Goal: Navigation & Orientation: Go to known website

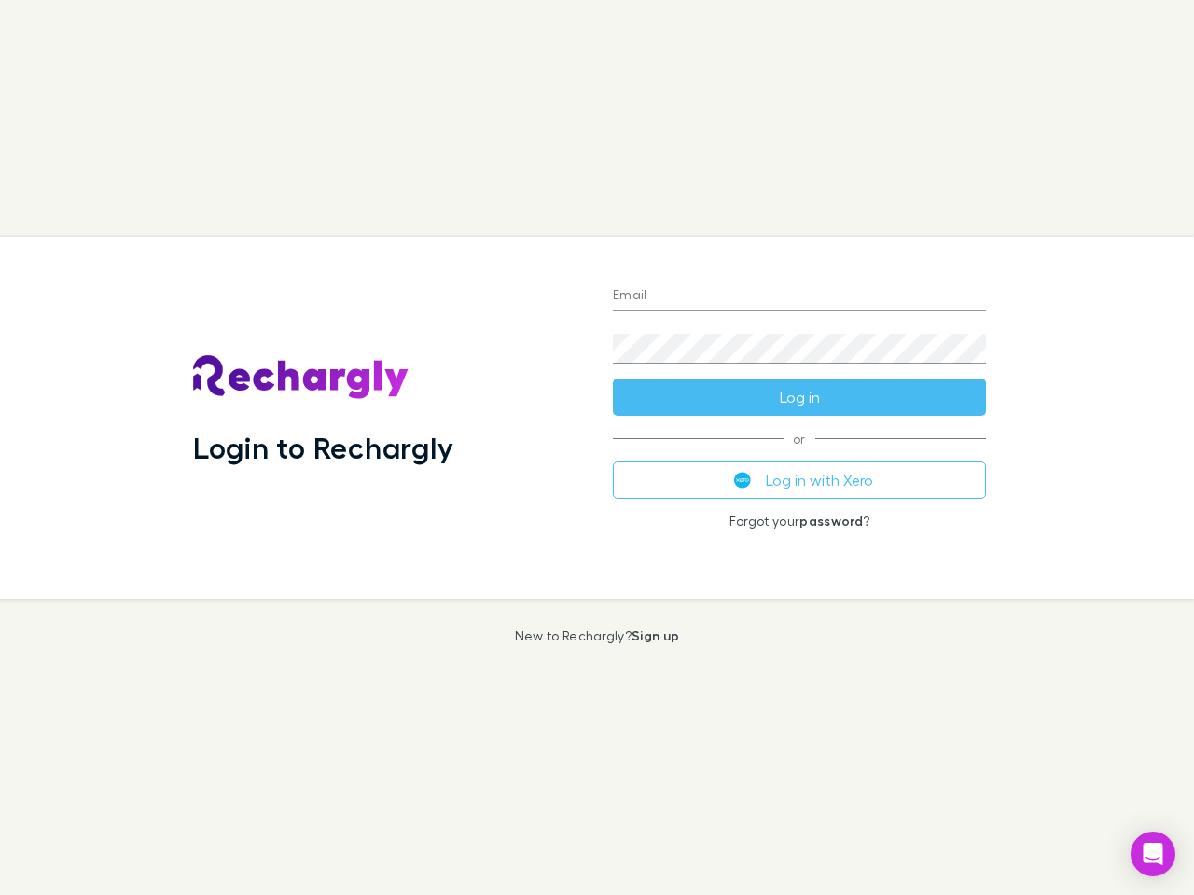
click at [597, 448] on div "Login to Rechargly" at bounding box center [388, 418] width 420 height 362
click at [799, 297] on input "Email" at bounding box center [799, 297] width 373 height 30
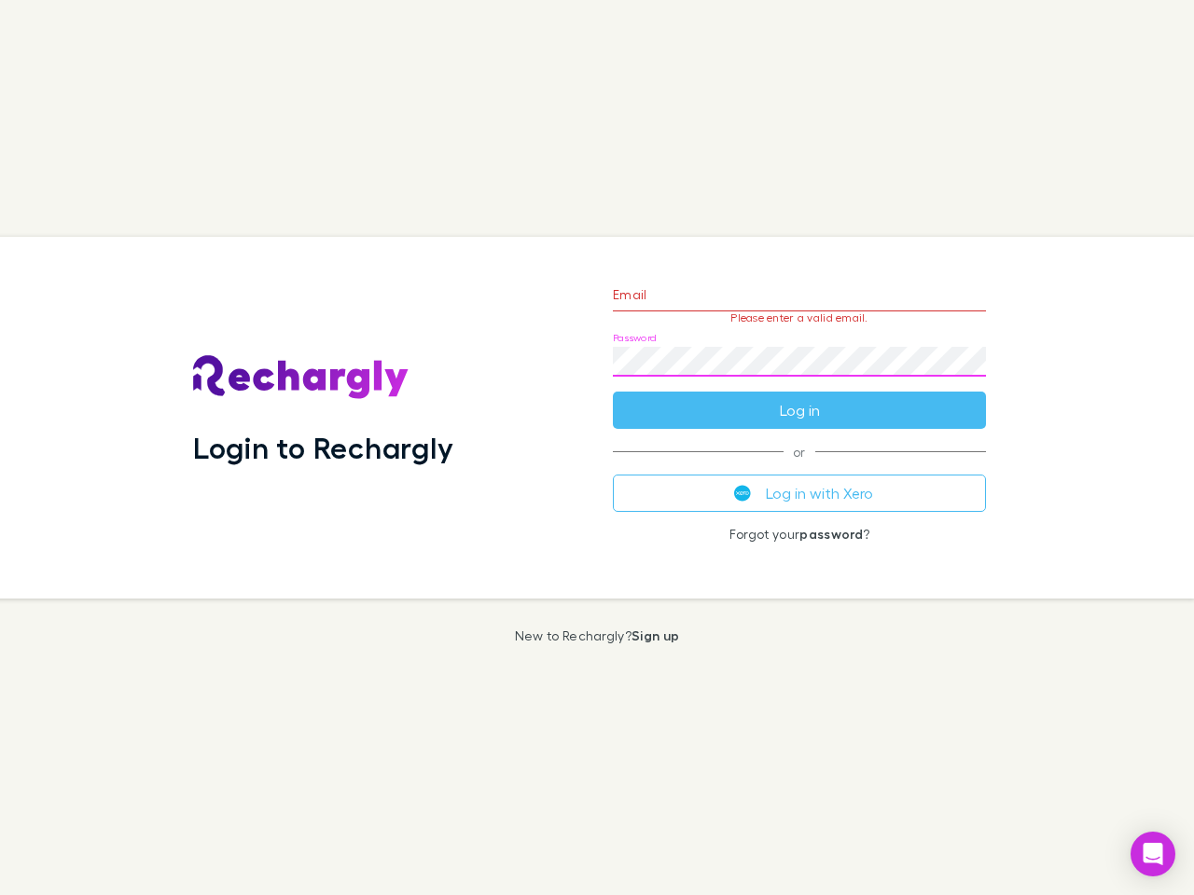
click at [799, 397] on form "Email Please enter a valid email. Password Log in" at bounding box center [799, 348] width 373 height 162
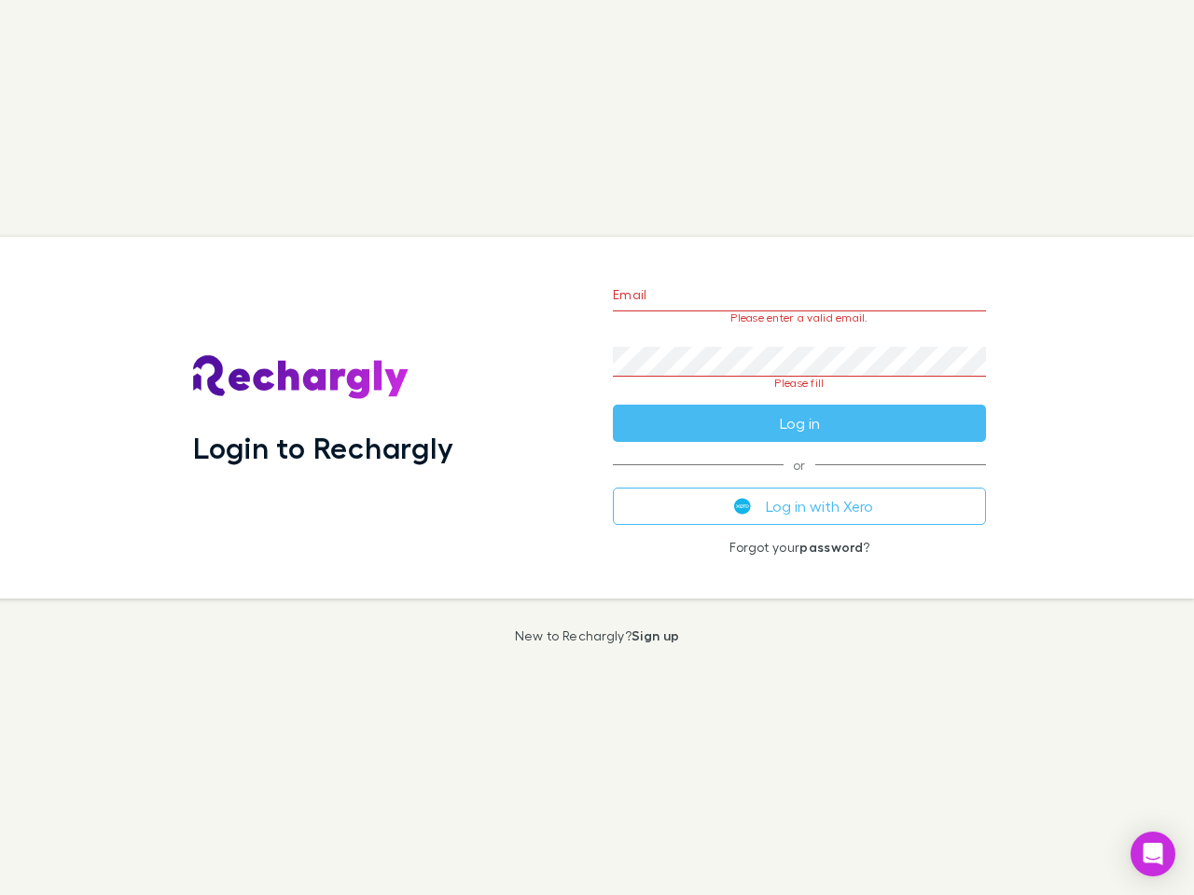
click at [799, 480] on div "Email Please enter a valid email. Password Please fill Log in or Log in with Xe…" at bounding box center [799, 418] width 403 height 362
click at [1153, 854] on icon "Open Intercom Messenger" at bounding box center [1153, 854] width 20 height 22
